Goal: Find specific fact: Find specific fact

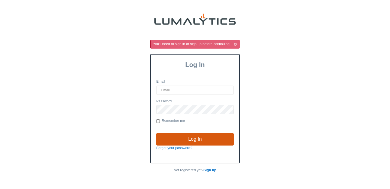
type input "[PERSON_NAME][EMAIL_ADDRESS][DOMAIN_NAME]"
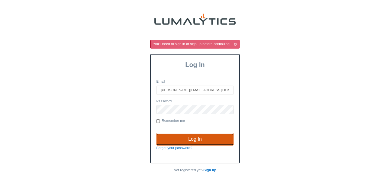
click at [211, 141] on input "Log In" at bounding box center [194, 139] width 77 height 12
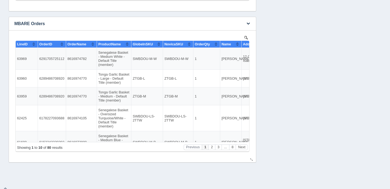
scroll to position [374, 0]
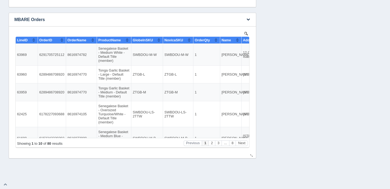
click at [74, 53] on td "8616974782" at bounding box center [81, 55] width 31 height 22
copy td "8616974782"
click at [82, 74] on td "8616974770" at bounding box center [81, 75] width 31 height 18
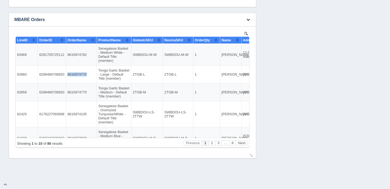
click at [82, 74] on td "8616974770" at bounding box center [81, 75] width 31 height 18
copy td "8616974770"
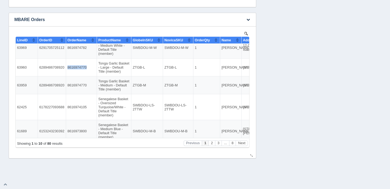
scroll to position [8, 0]
click at [73, 86] on td "8616974770" at bounding box center [81, 85] width 31 height 18
copy td "8616974770"
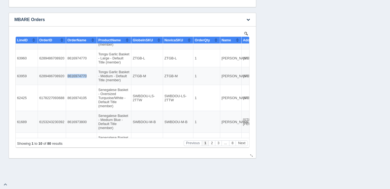
scroll to position [17, 0]
click at [74, 98] on td "8616974105" at bounding box center [81, 98] width 31 height 26
copy td "8616974105"
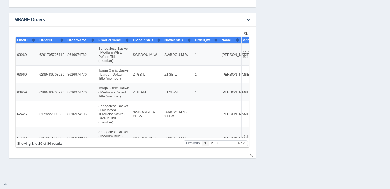
click at [68, 55] on td "8616974782" at bounding box center [81, 55] width 31 height 22
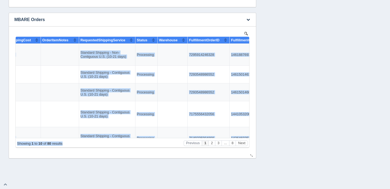
scroll to position [0, 717]
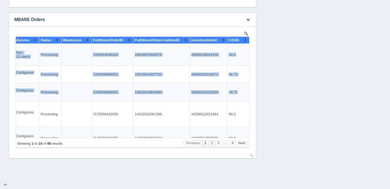
drag, startPoint x: 17, startPoint y: 54, endPoint x: 238, endPoint y: 93, distance: 225.1
copy tbody "63969 6291705725112 8616974782 Senegalese Basket - Medium White - Default Title…"
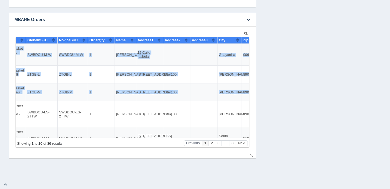
scroll to position [0, 0]
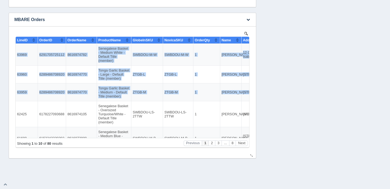
click at [78, 94] on td "8616974770" at bounding box center [81, 93] width 31 height 18
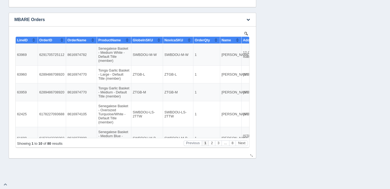
click at [78, 94] on td "8616974770" at bounding box center [81, 93] width 31 height 18
click at [78, 93] on td "8616974770" at bounding box center [81, 93] width 31 height 18
copy td "8616974770"
click at [77, 55] on td "8616974782" at bounding box center [81, 55] width 31 height 22
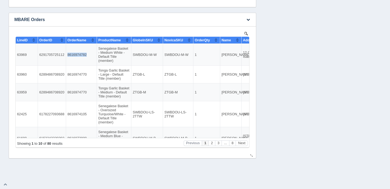
click at [77, 55] on td "8616974782" at bounding box center [81, 55] width 31 height 22
copy td "8616974782"
